Goal: Information Seeking & Learning: Learn about a topic

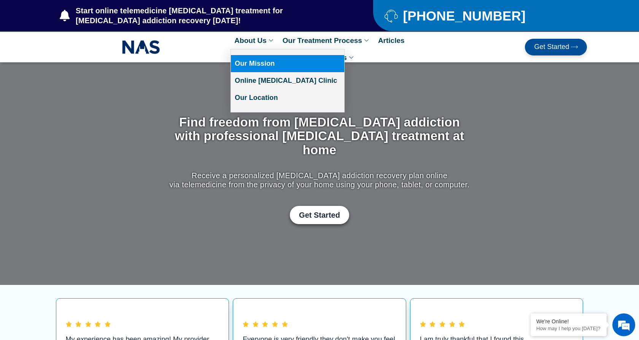
click at [251, 64] on link "Our Mission" at bounding box center [287, 63] width 113 height 17
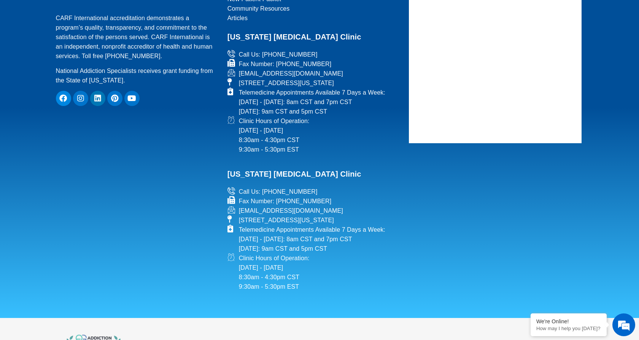
scroll to position [1242, 0]
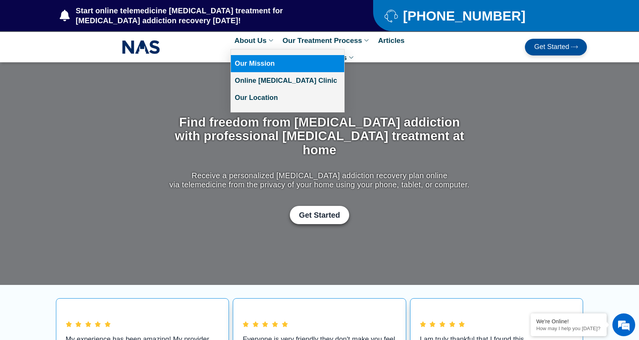
click at [250, 65] on link "Our Mission" at bounding box center [287, 63] width 113 height 17
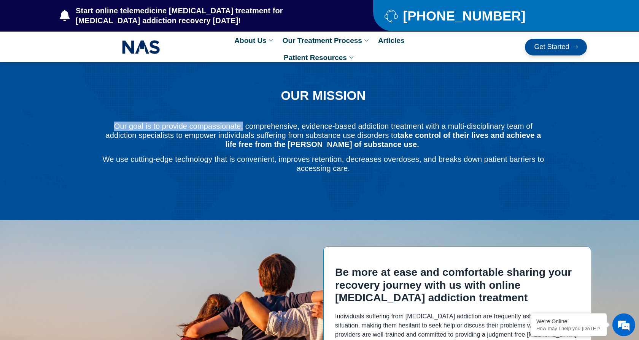
drag, startPoint x: 113, startPoint y: 126, endPoint x: 242, endPoint y: 127, distance: 129.6
click at [242, 127] on p "Our goal is to provide compassionate, comprehensive, evidence-based addiction t…" at bounding box center [322, 135] width 443 height 27
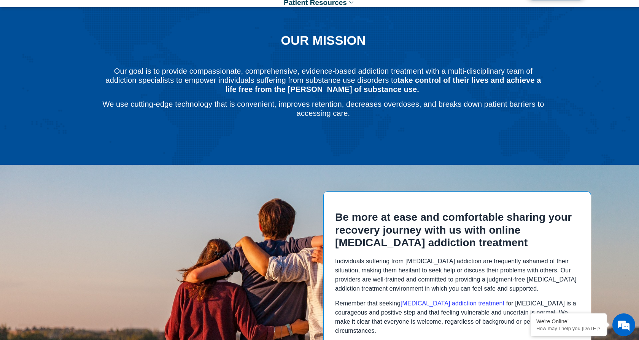
scroll to position [51, 0]
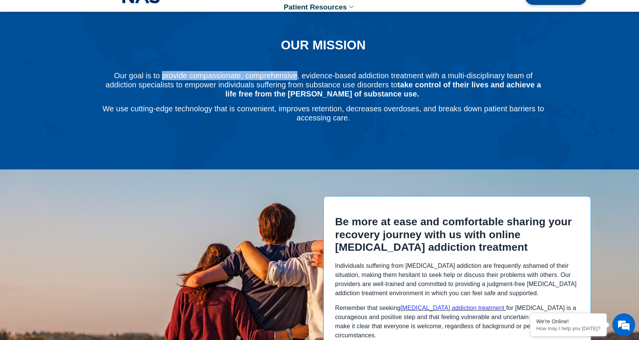
drag, startPoint x: 163, startPoint y: 76, endPoint x: 296, endPoint y: 76, distance: 132.6
click at [296, 76] on p "Our goal is to provide compassionate, comprehensive, evidence-based addiction t…" at bounding box center [322, 84] width 443 height 27
